Goal: Task Accomplishment & Management: Manage account settings

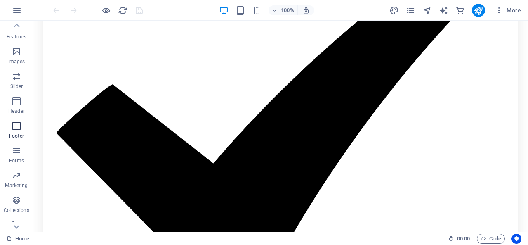
scroll to position [185, 0]
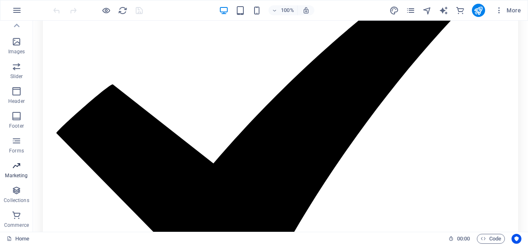
click at [14, 170] on icon "button" at bounding box center [17, 166] width 10 height 10
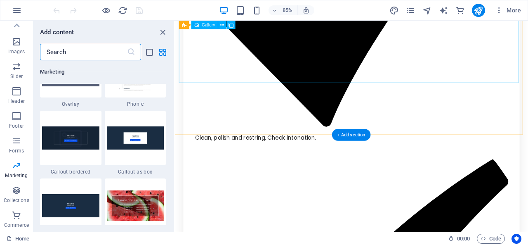
scroll to position [6764, 0]
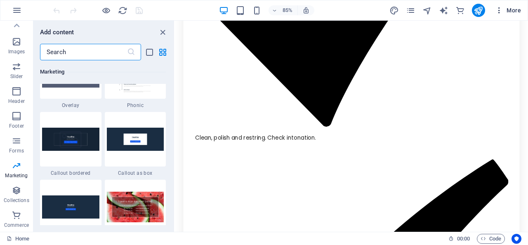
click at [500, 10] on icon "button" at bounding box center [499, 10] width 8 height 8
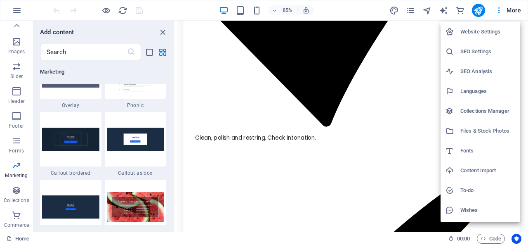
click at [489, 52] on h6 "SEO Settings" at bounding box center [488, 52] width 55 height 10
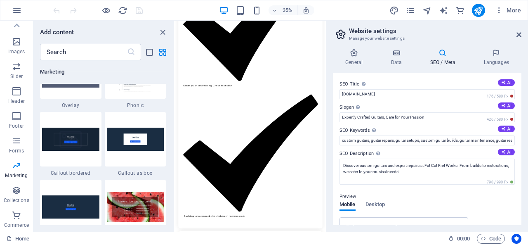
scroll to position [2713, 0]
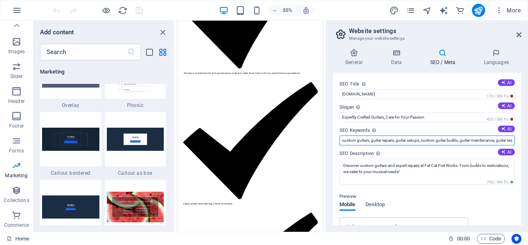
click at [371, 139] on input "custom guitars, guitar repairs, guitar setups, custom guitar builds, guitar mai…" at bounding box center [427, 140] width 175 height 10
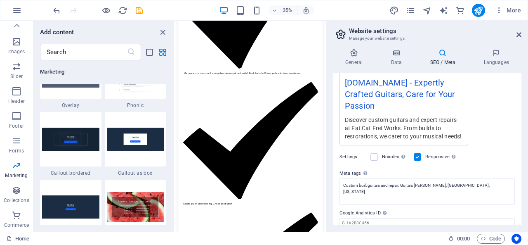
scroll to position [190, 0]
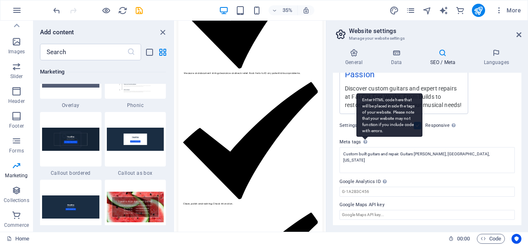
type input "custom guitars, Lincoln city [PERSON_NAME] guitar, guitar repairs, guitar setup…"
click at [365, 137] on div "Enter HTML code here that will be placed inside the tags of your website. Pleas…" at bounding box center [390, 114] width 66 height 43
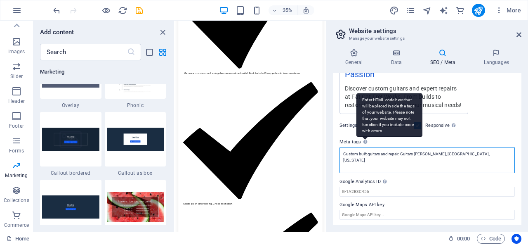
click at [365, 147] on textarea "Custom built guitars and repair. Guitars [PERSON_NAME], [GEOGRAPHIC_DATA], [US_…" at bounding box center [427, 160] width 175 height 26
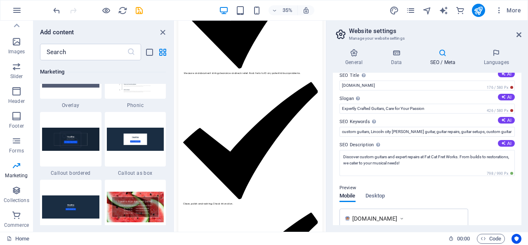
scroll to position [0, 0]
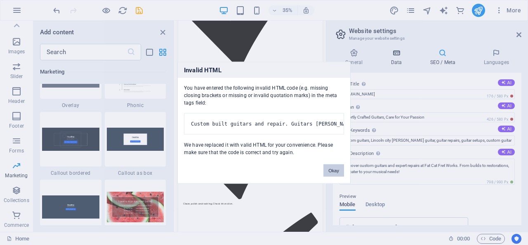
click at [395, 52] on body "Fat Cat Fret Works, Inc Home Favorites Elements Columns Content Boxes Accordion…" at bounding box center [264, 122] width 528 height 245
click at [329, 172] on button "Okay" at bounding box center [334, 170] width 21 height 12
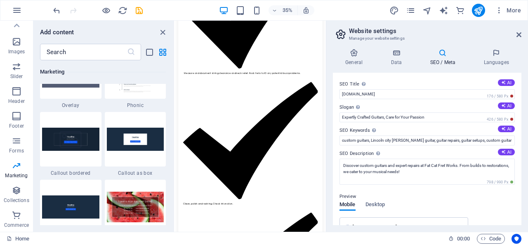
scroll to position [184, 0]
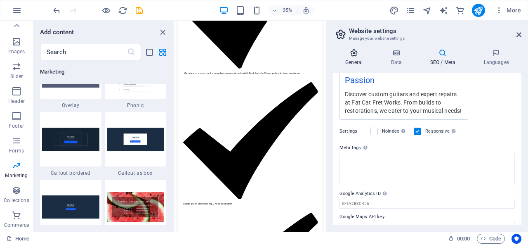
click at [355, 57] on icon at bounding box center [354, 53] width 42 height 8
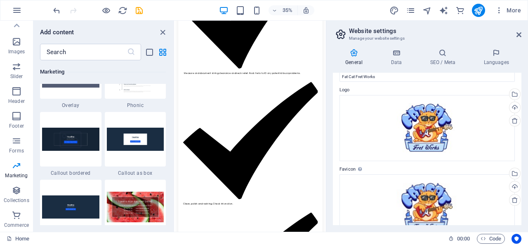
scroll to position [0, 0]
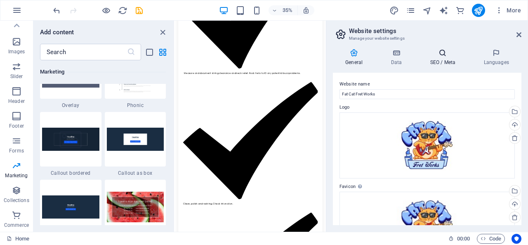
click at [441, 60] on h4 "SEO / Meta" at bounding box center [445, 57] width 54 height 17
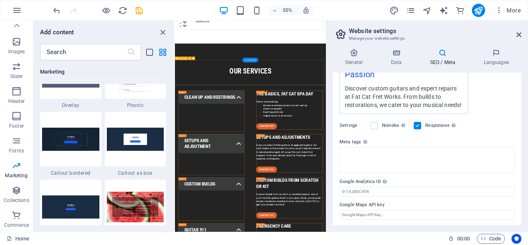
scroll to position [644, 0]
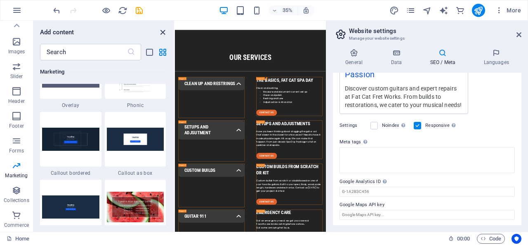
click at [163, 30] on icon "close panel" at bounding box center [162, 32] width 9 height 9
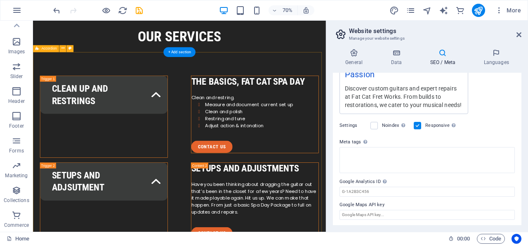
scroll to position [761, 0]
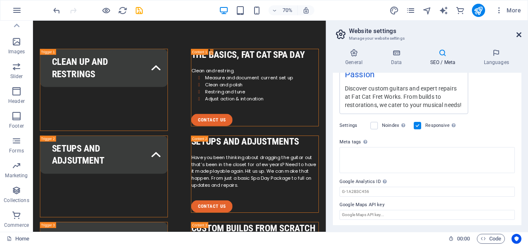
click at [517, 34] on icon at bounding box center [519, 34] width 5 height 7
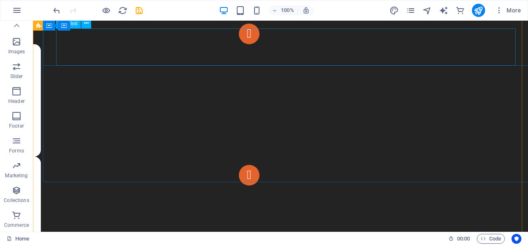
scroll to position [2042, 0]
